Goal: Task Accomplishment & Management: Manage account settings

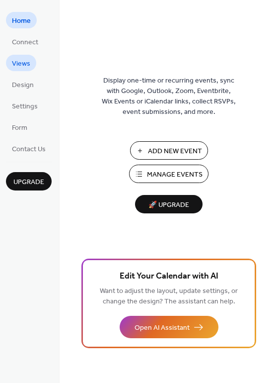
click at [18, 62] on span "Views" at bounding box center [21, 64] width 18 height 10
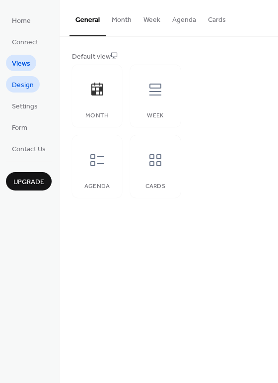
click at [25, 85] on span "Design" at bounding box center [23, 85] width 22 height 10
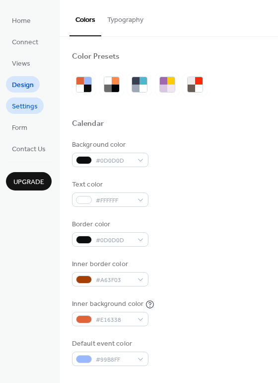
click at [35, 111] on span "Settings" at bounding box center [25, 106] width 26 height 10
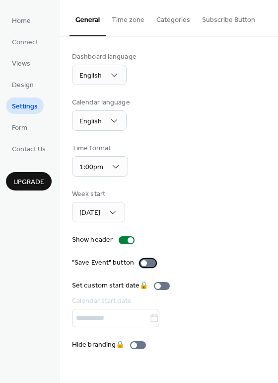
click at [146, 263] on div at bounding box center [148, 263] width 16 height 8
click at [124, 23] on button "Time zone" at bounding box center [128, 17] width 45 height 35
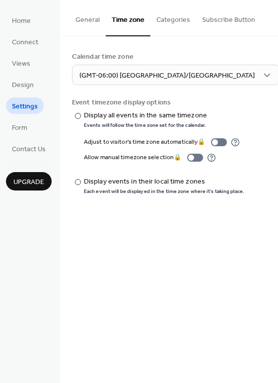
click at [144, 22] on button "Time zone" at bounding box center [128, 18] width 45 height 36
click at [162, 21] on button "Categories" at bounding box center [174, 17] width 46 height 35
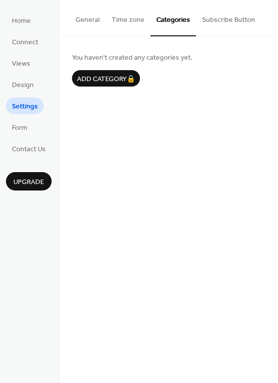
click at [215, 19] on button "Subscribe Button" at bounding box center [228, 17] width 65 height 35
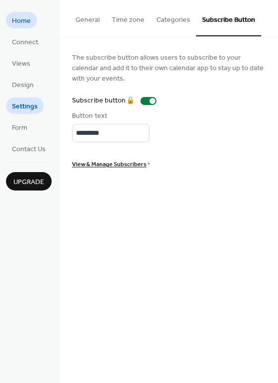
click at [27, 22] on span "Home" at bounding box center [21, 21] width 19 height 10
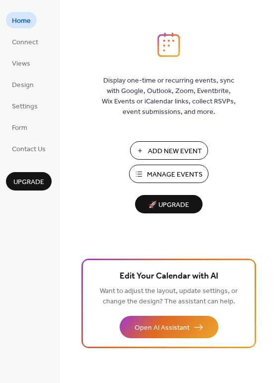
click at [183, 175] on span "Manage Events" at bounding box center [175, 174] width 56 height 10
